Goal: Navigation & Orientation: Find specific page/section

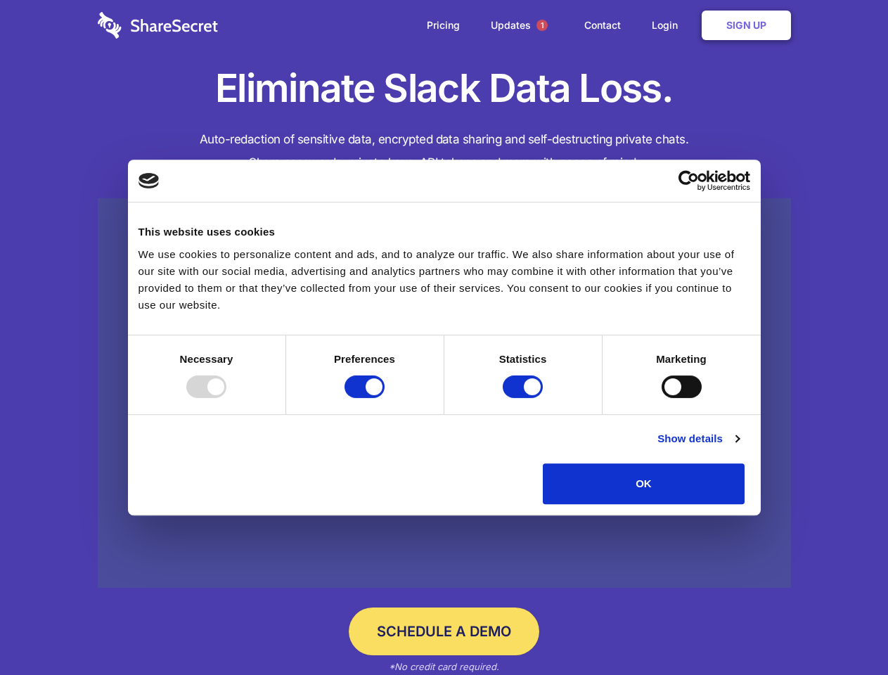
click at [226, 398] on div at bounding box center [206, 386] width 40 height 22
click at [384, 398] on input "Preferences" at bounding box center [364, 386] width 40 height 22
checkbox input "false"
click at [524, 398] on input "Statistics" at bounding box center [522, 386] width 40 height 22
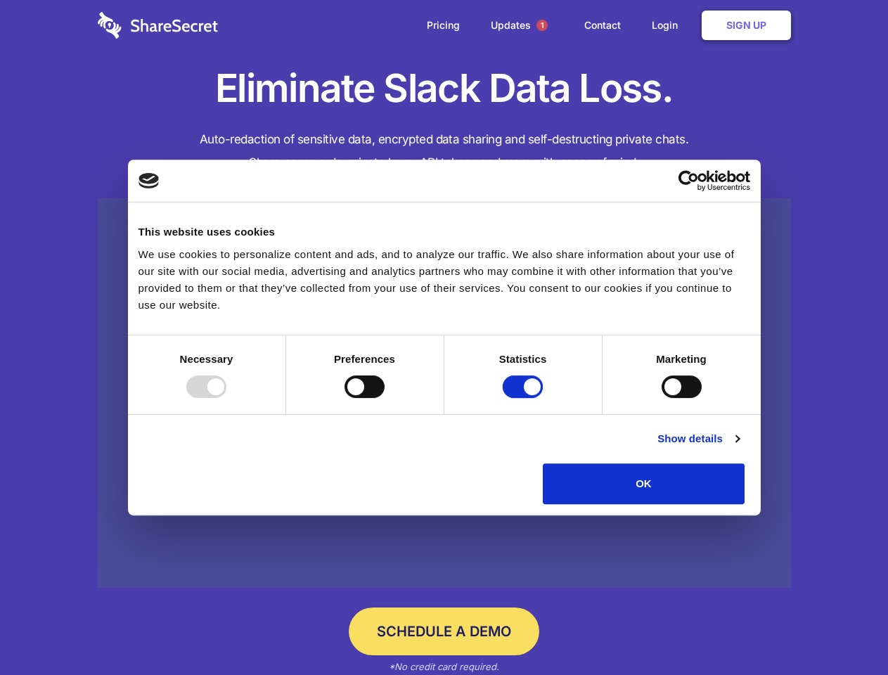
checkbox input "false"
click at [661, 398] on input "Marketing" at bounding box center [681, 386] width 40 height 22
checkbox input "true"
click at [739, 447] on link "Show details" at bounding box center [698, 438] width 82 height 17
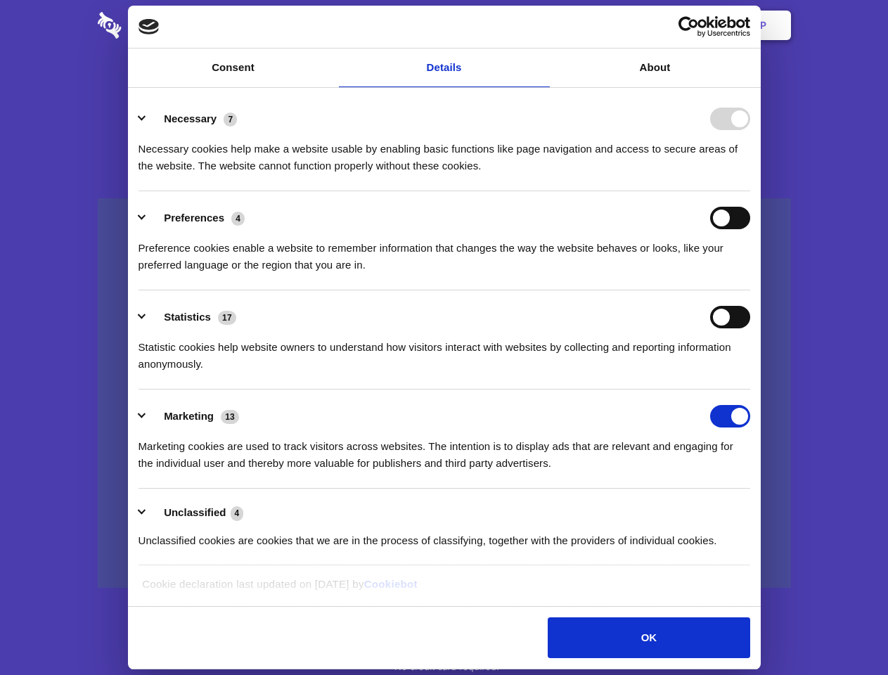
click at [750, 191] on li "Necessary 7 Necessary cookies help make a website usable by enabling basic func…" at bounding box center [443, 141] width 611 height 99
click at [541, 25] on span "1" at bounding box center [541, 25] width 11 height 11
